Goal: Navigation & Orientation: Find specific page/section

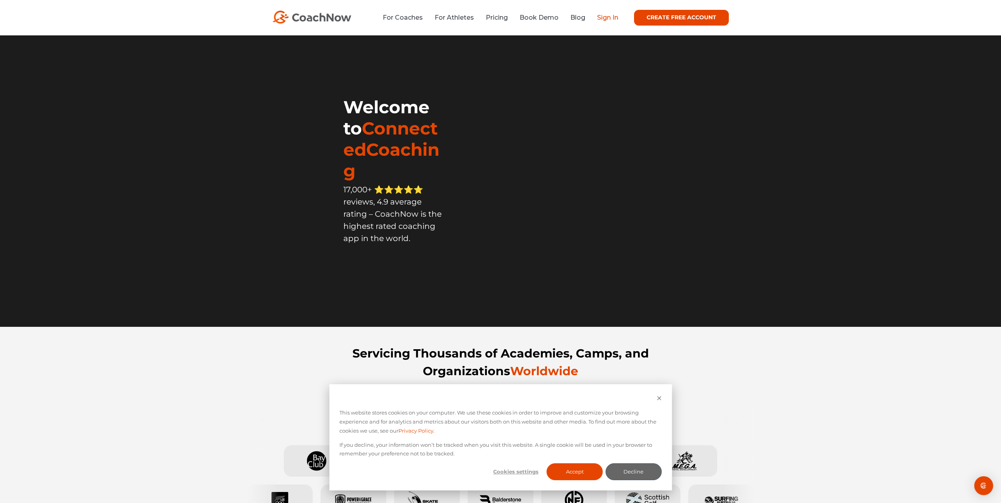
click at [598, 14] on link "Sign In" at bounding box center [607, 17] width 21 height 7
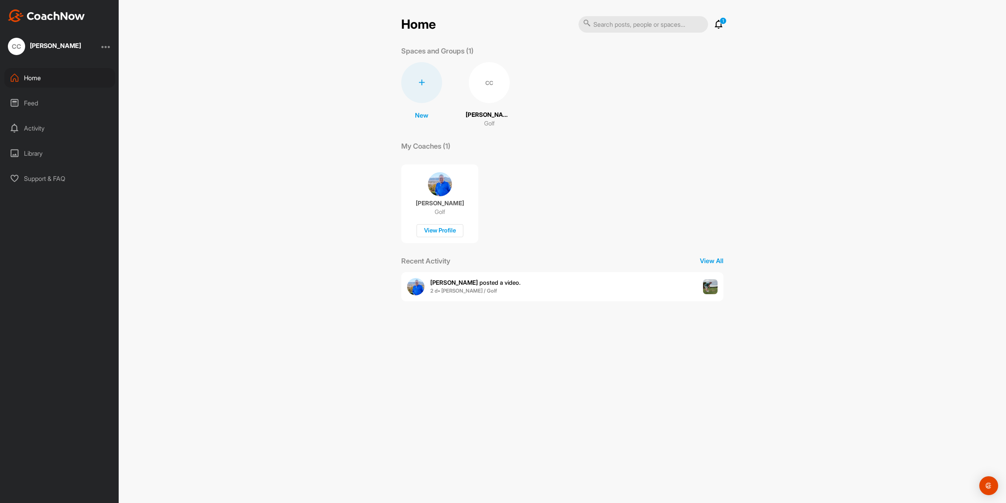
click at [26, 103] on div "Feed" at bounding box center [59, 103] width 111 height 20
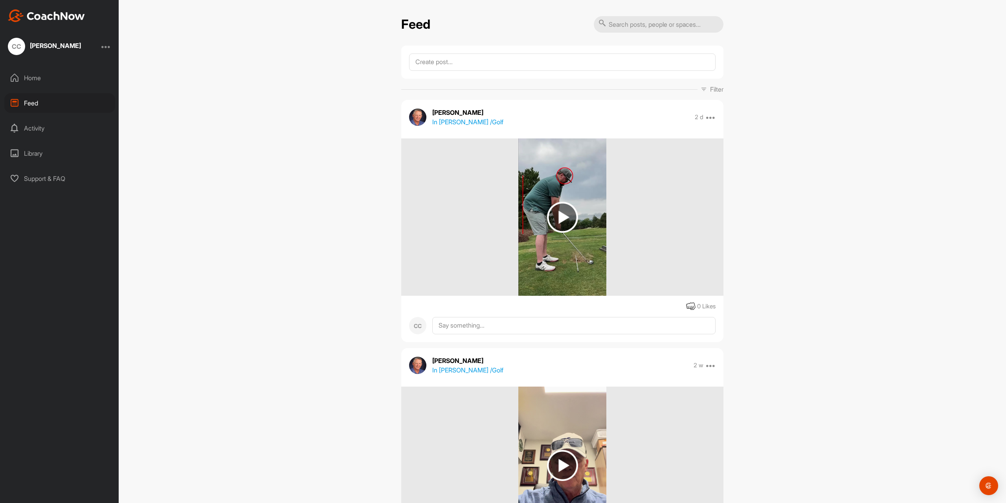
click at [561, 213] on img at bounding box center [562, 217] width 31 height 31
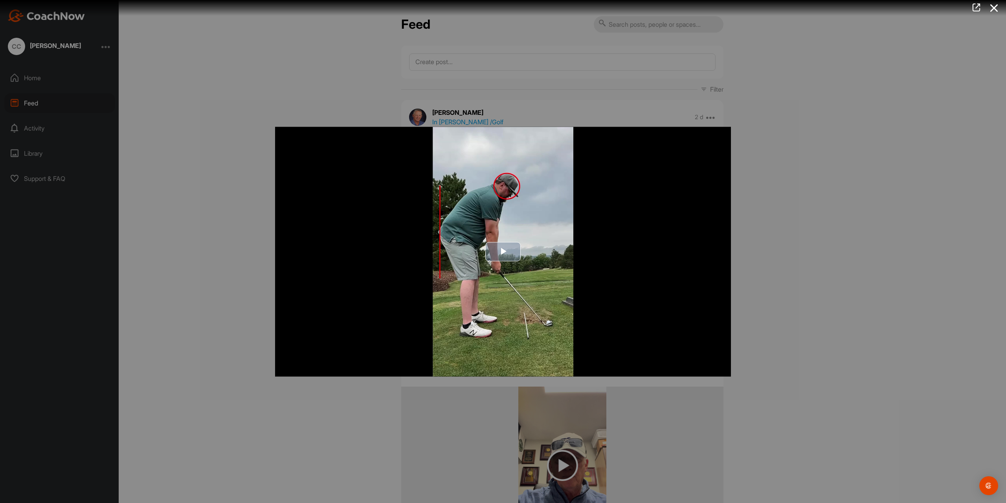
click at [503, 252] on span "Video Player" at bounding box center [503, 252] width 0 height 0
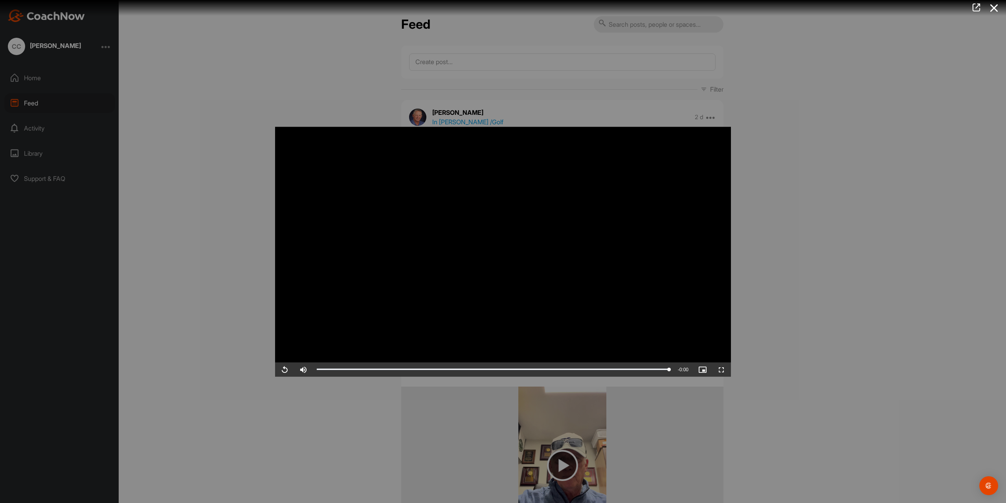
click at [821, 332] on div at bounding box center [503, 251] width 1006 height 503
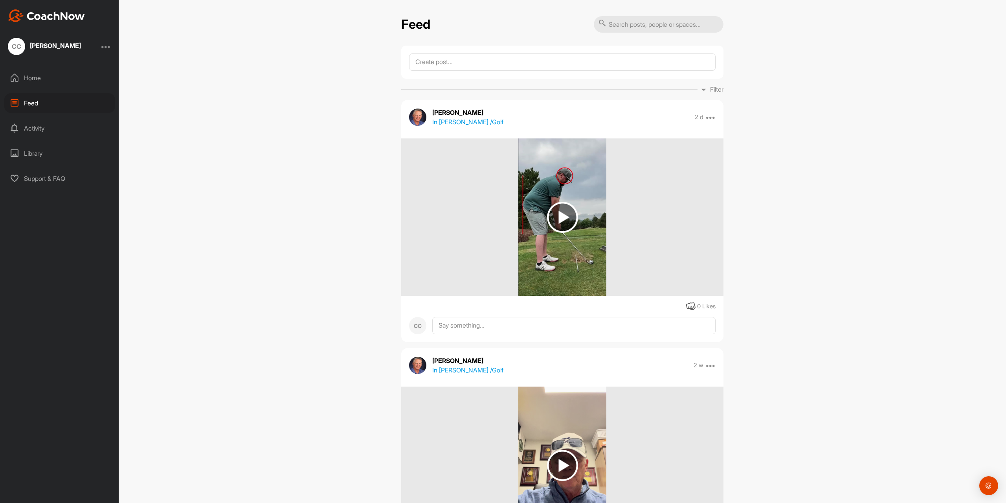
click at [33, 120] on div "Activity" at bounding box center [59, 128] width 111 height 20
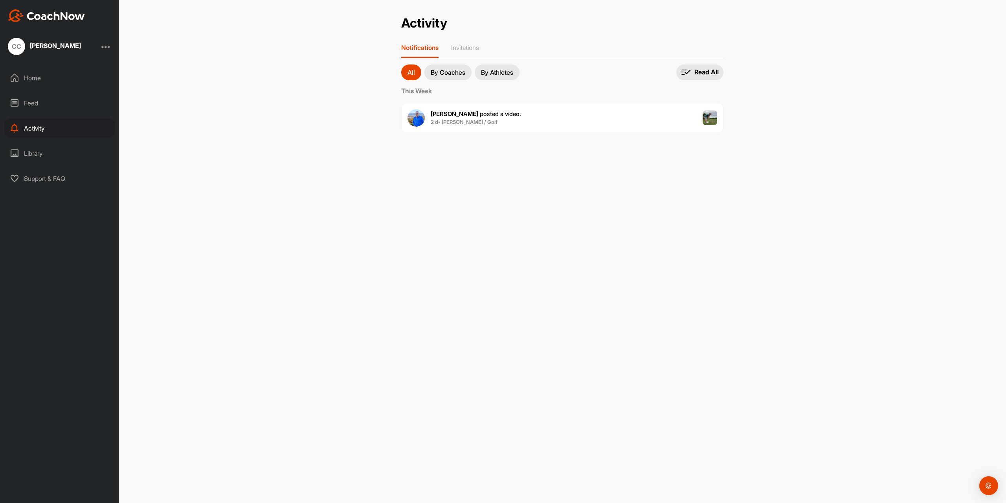
click at [448, 69] on p "By Coaches" at bounding box center [448, 72] width 35 height 6
click at [470, 46] on p "Invitations" at bounding box center [465, 48] width 28 height 8
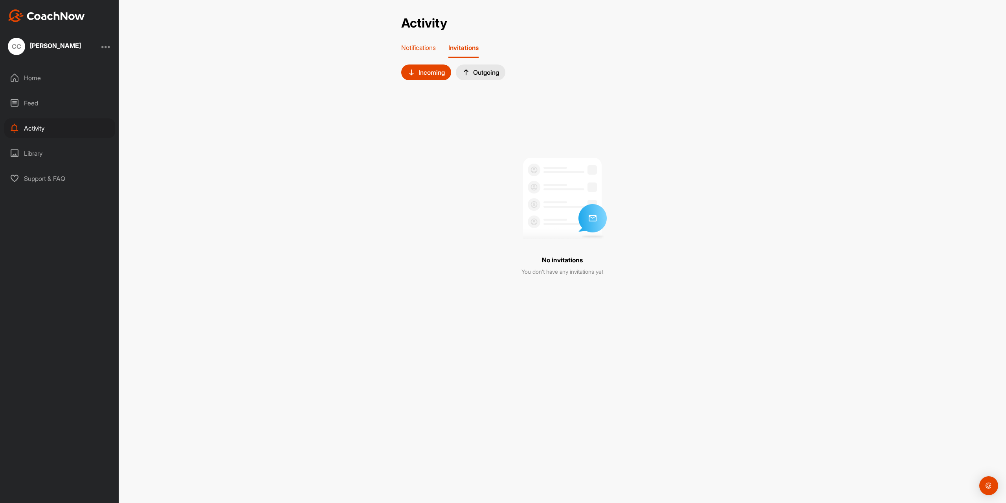
click at [427, 47] on p "Notifications" at bounding box center [418, 48] width 35 height 8
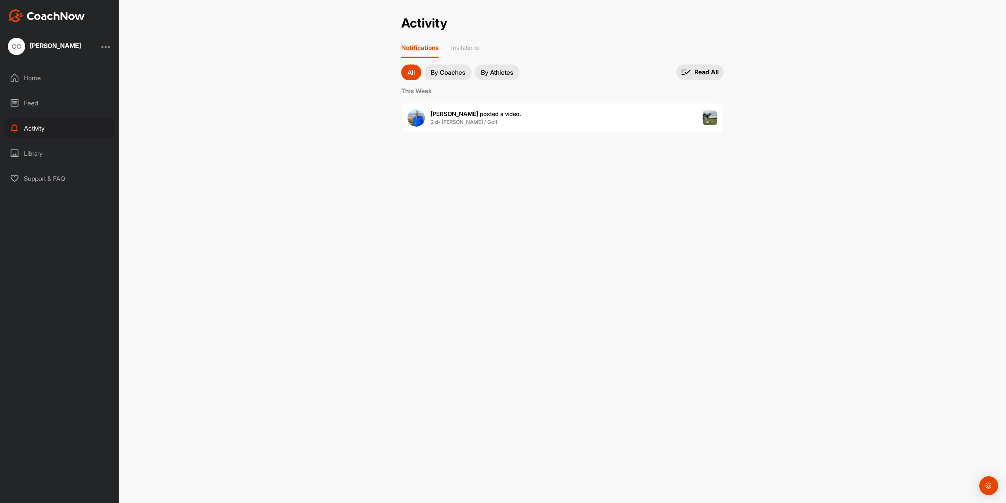
click at [33, 81] on div "Home" at bounding box center [59, 78] width 111 height 20
